Goal: Information Seeking & Learning: Learn about a topic

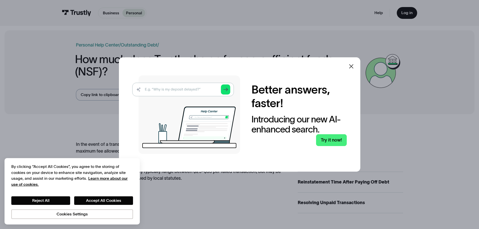
click at [354, 66] on icon at bounding box center [351, 66] width 6 height 6
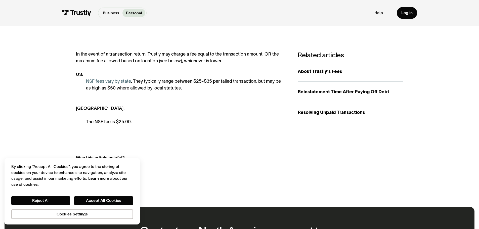
scroll to position [101, 0]
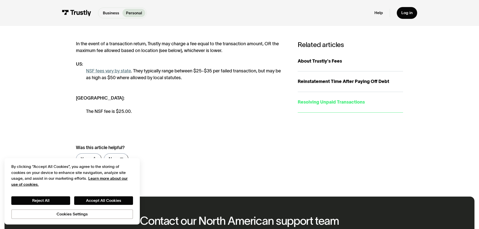
click at [331, 107] on link "Resolving Unpaid Transactions" at bounding box center [349, 102] width 105 height 21
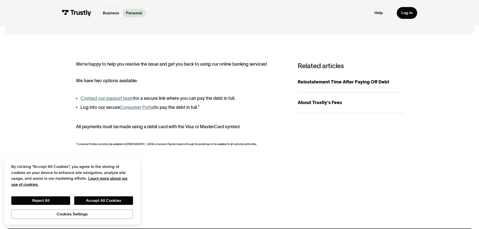
scroll to position [75, 0]
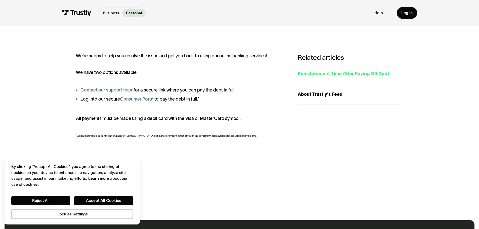
click at [330, 78] on link "Reinstatement Time After Paying Off Debt" at bounding box center [349, 74] width 105 height 21
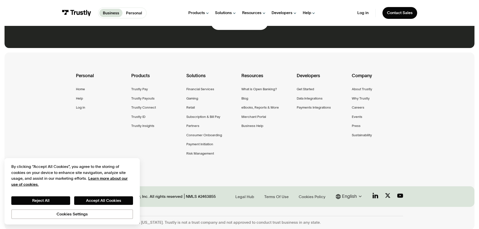
scroll to position [310, 0]
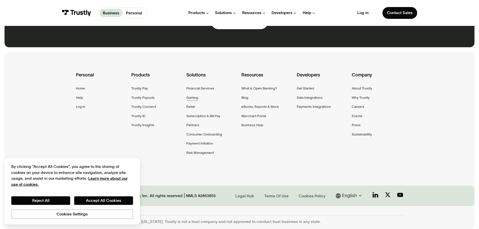
click at [189, 96] on div "Gaming" at bounding box center [192, 98] width 12 height 6
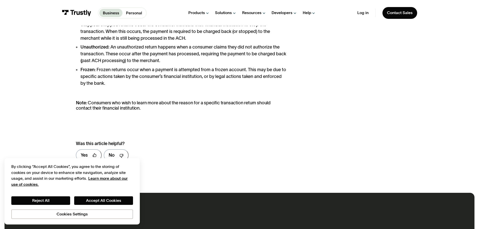
scroll to position [201, 0]
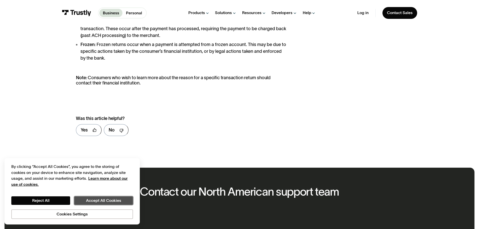
click at [100, 196] on button "Accept All Cookies" at bounding box center [103, 200] width 59 height 9
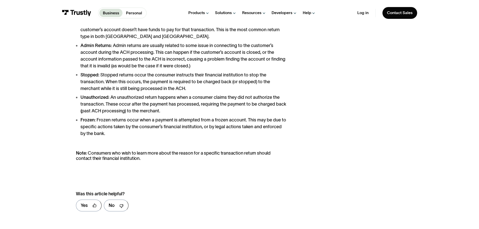
scroll to position [0, 0]
